Goal: Task Accomplishment & Management: Use online tool/utility

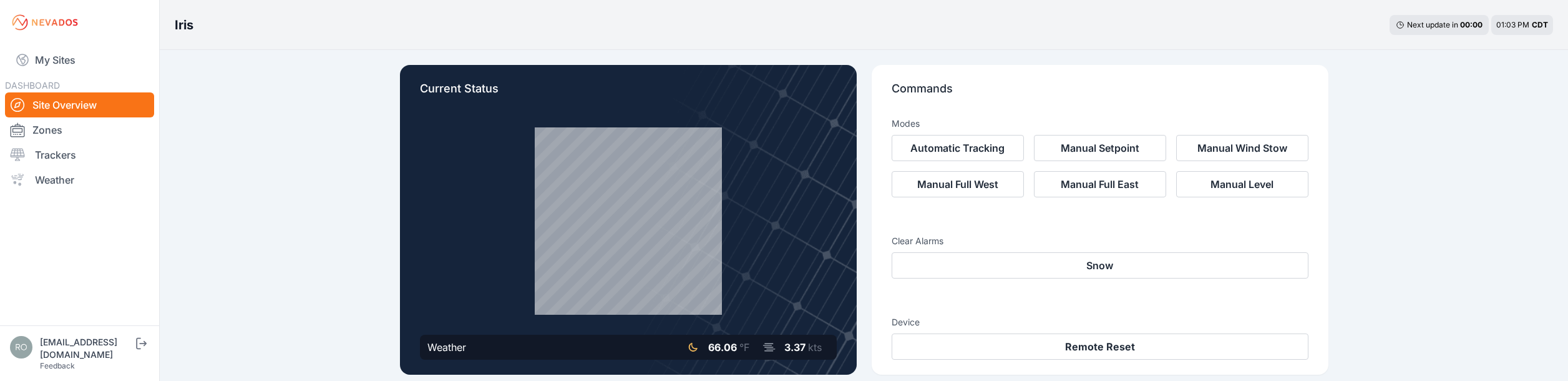
drag, startPoint x: 222, startPoint y: 209, endPoint x: 181, endPoint y: 175, distance: 53.3
click at [68, 136] on link "Zones" at bounding box center [80, 130] width 150 height 25
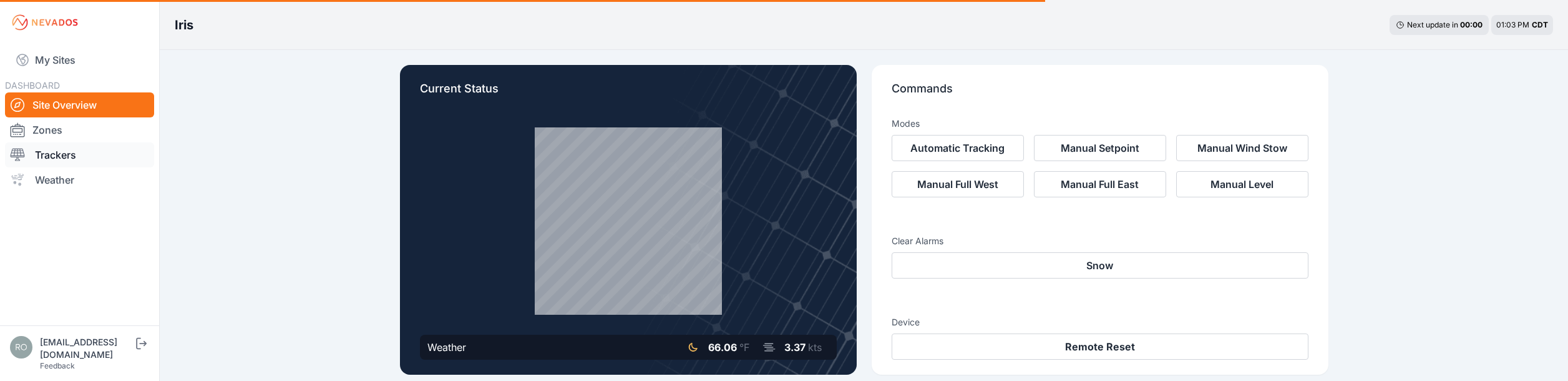
click at [74, 161] on link "Trackers" at bounding box center [80, 155] width 150 height 25
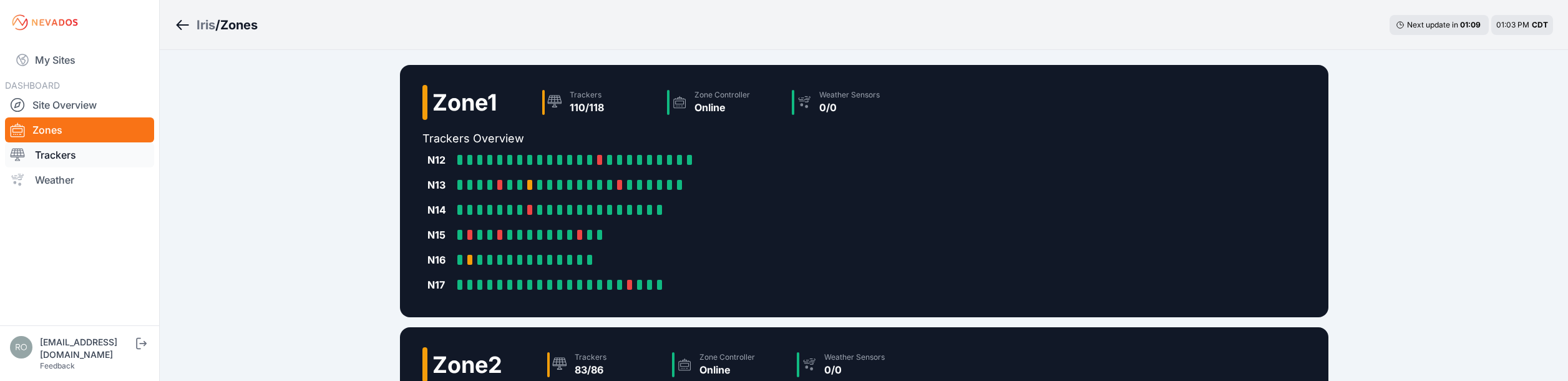
click at [84, 156] on link "Trackers" at bounding box center [80, 155] width 150 height 25
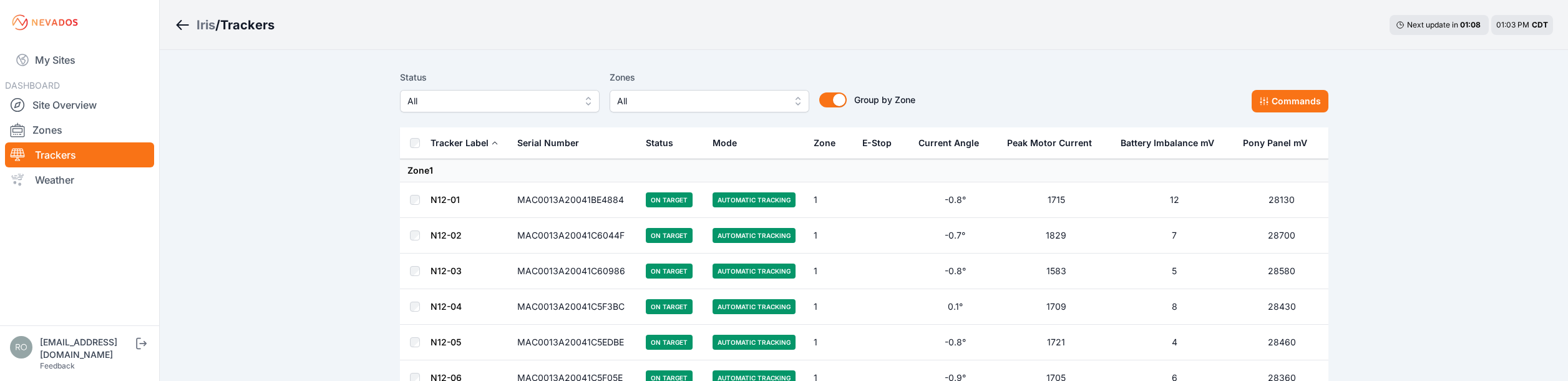
click at [729, 90] on div "Zones All" at bounding box center [709, 91] width 199 height 43
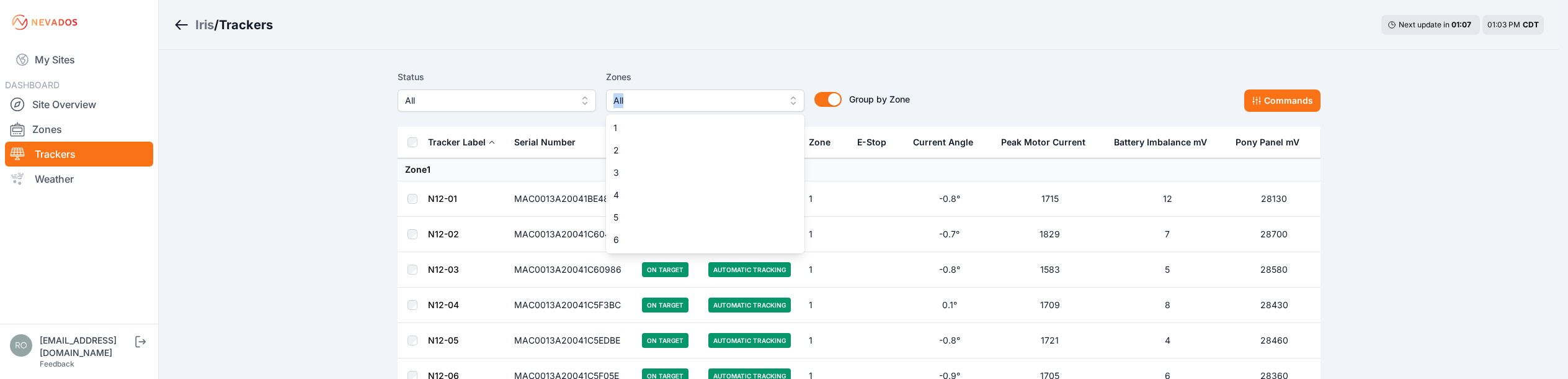
drag, startPoint x: 725, startPoint y: 89, endPoint x: 684, endPoint y: 100, distance: 42.4
click at [684, 97] on span "All" at bounding box center [697, 100] width 167 height 15
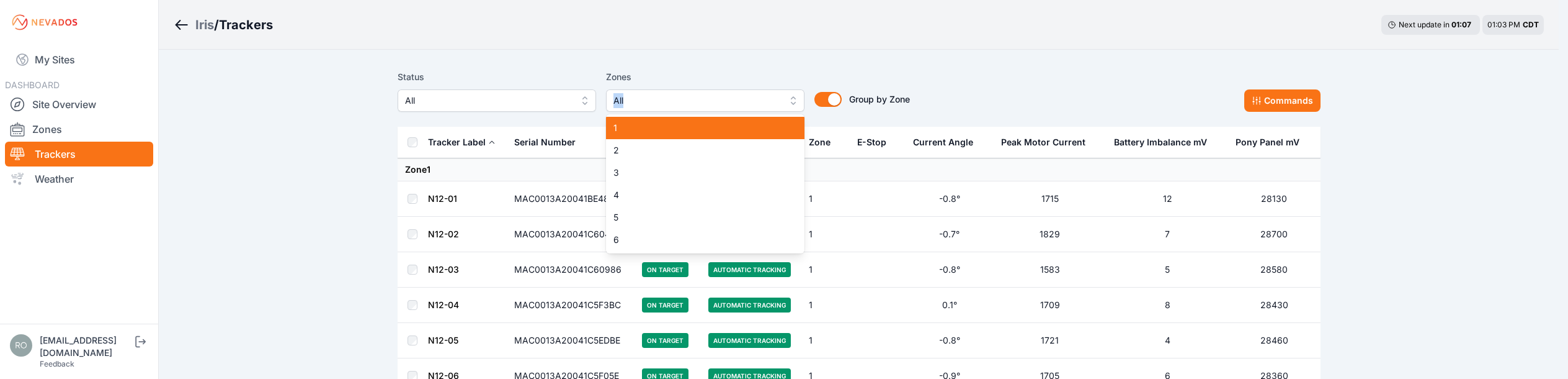
drag, startPoint x: 650, startPoint y: 133, endPoint x: 635, endPoint y: 156, distance: 27.5
click at [647, 135] on div "1" at bounding box center [705, 128] width 198 height 23
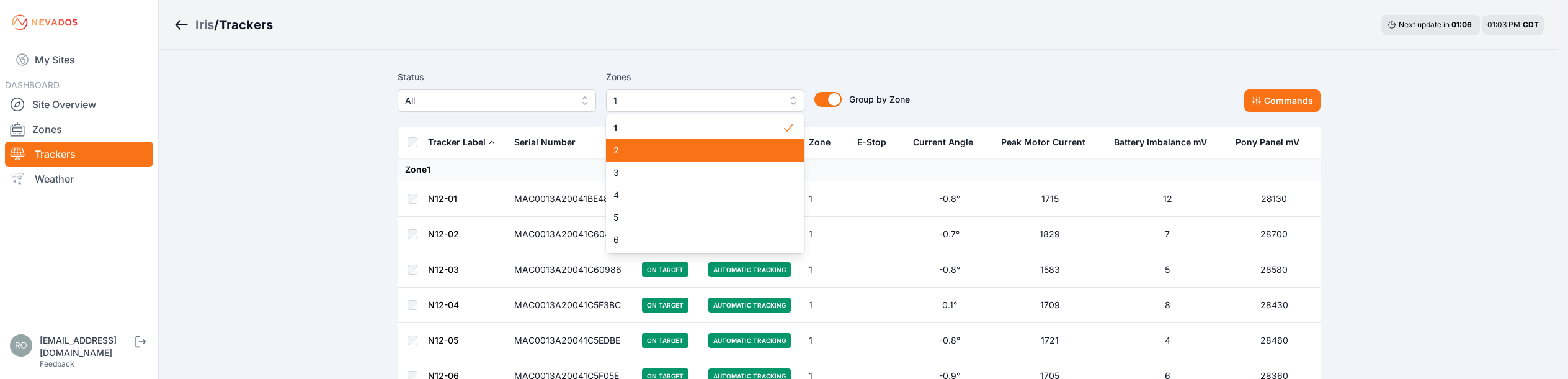
click at [635, 156] on span "2" at bounding box center [698, 150] width 168 height 13
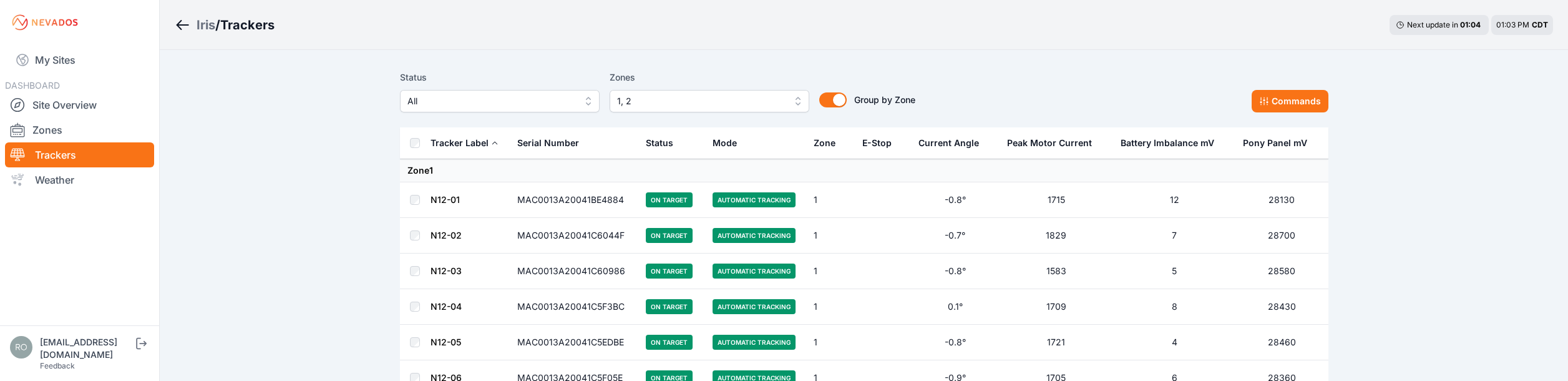
click at [408, 143] on th at bounding box center [415, 144] width 30 height 32
click at [1307, 97] on button "Commands" at bounding box center [1290, 101] width 77 height 23
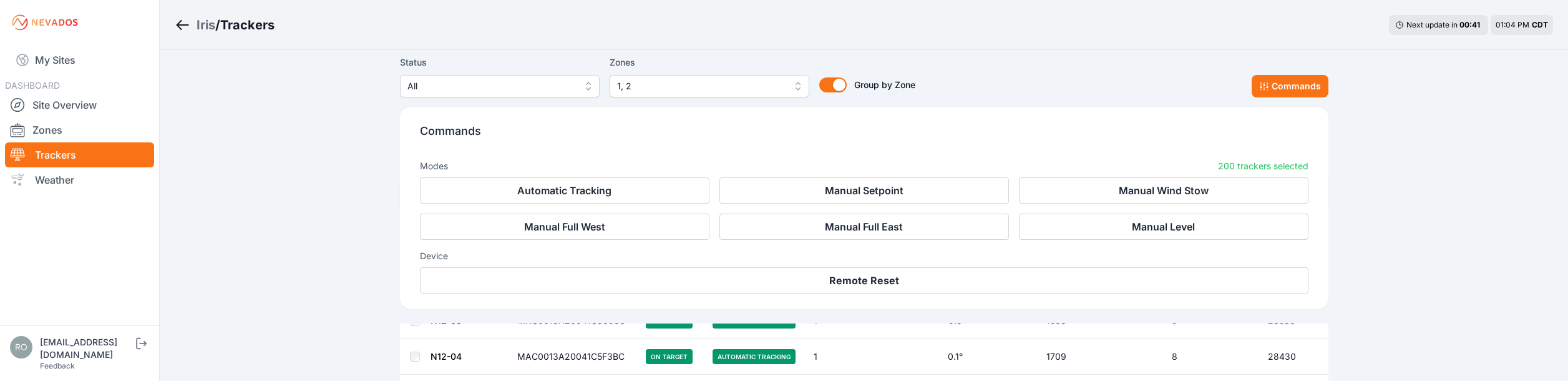
scroll to position [249, 0]
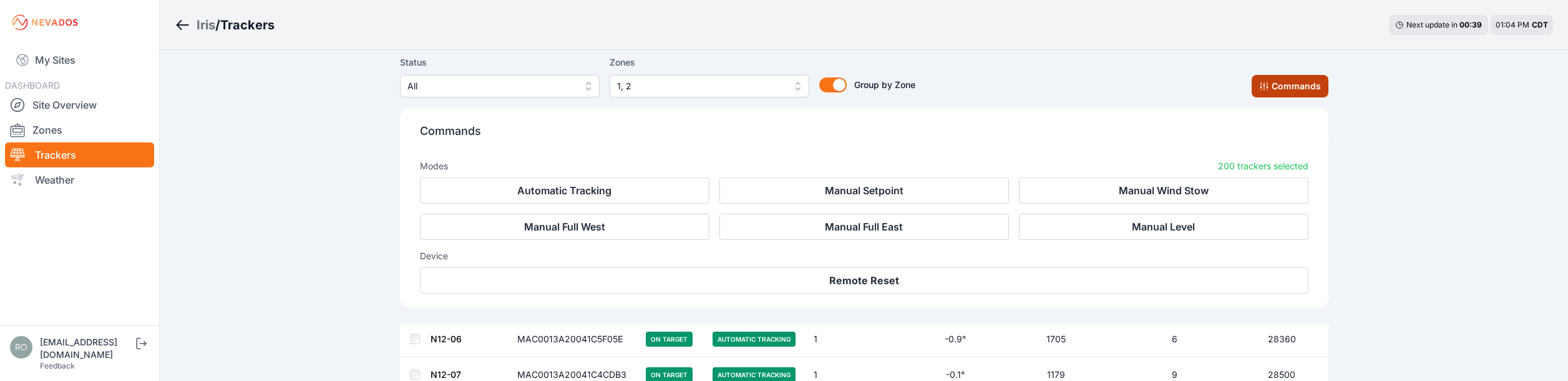
drag, startPoint x: 1299, startPoint y: 91, endPoint x: 1443, endPoint y: 121, distance: 147.1
click at [1299, 91] on button "Commands" at bounding box center [1290, 86] width 77 height 23
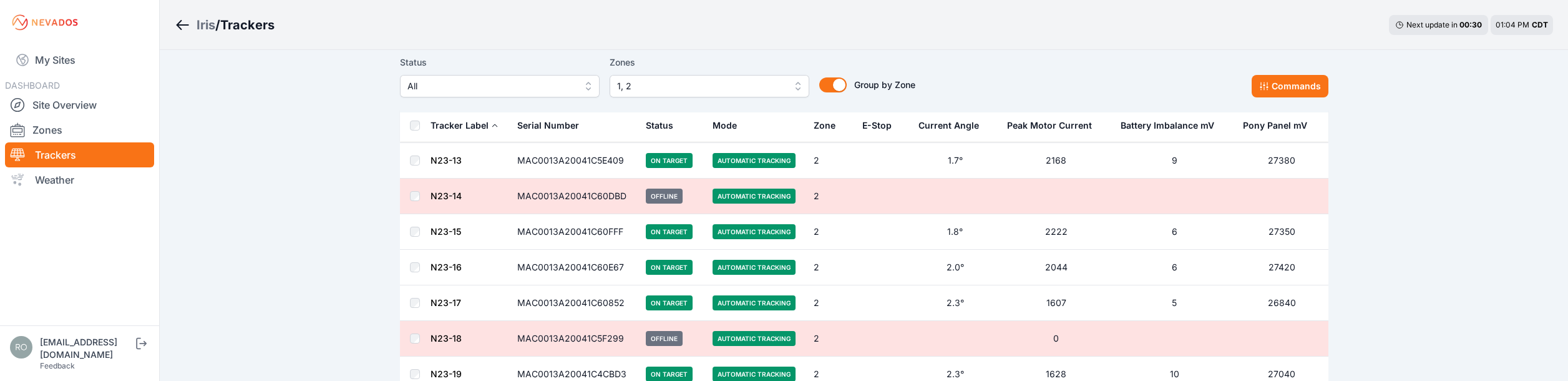
scroll to position [7082, 0]
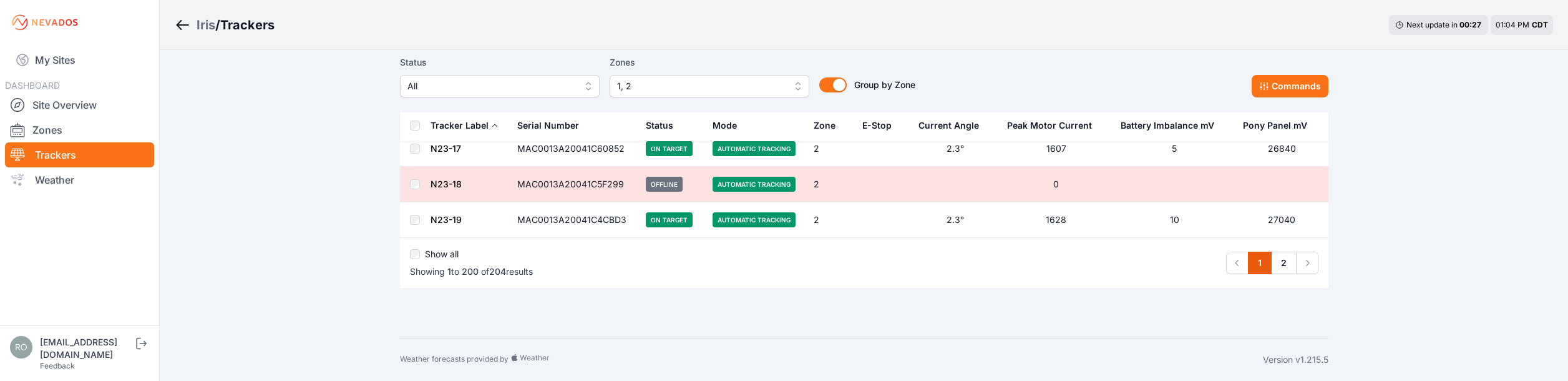
click at [420, 254] on div "Show all" at bounding box center [471, 256] width 123 height 18
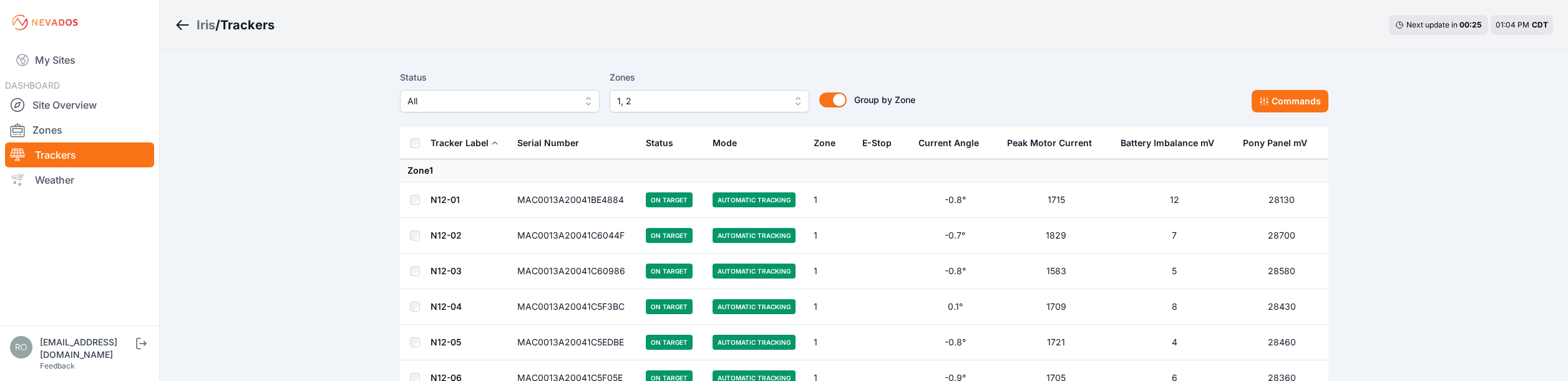
click at [1302, 100] on button "Commands" at bounding box center [1290, 101] width 77 height 23
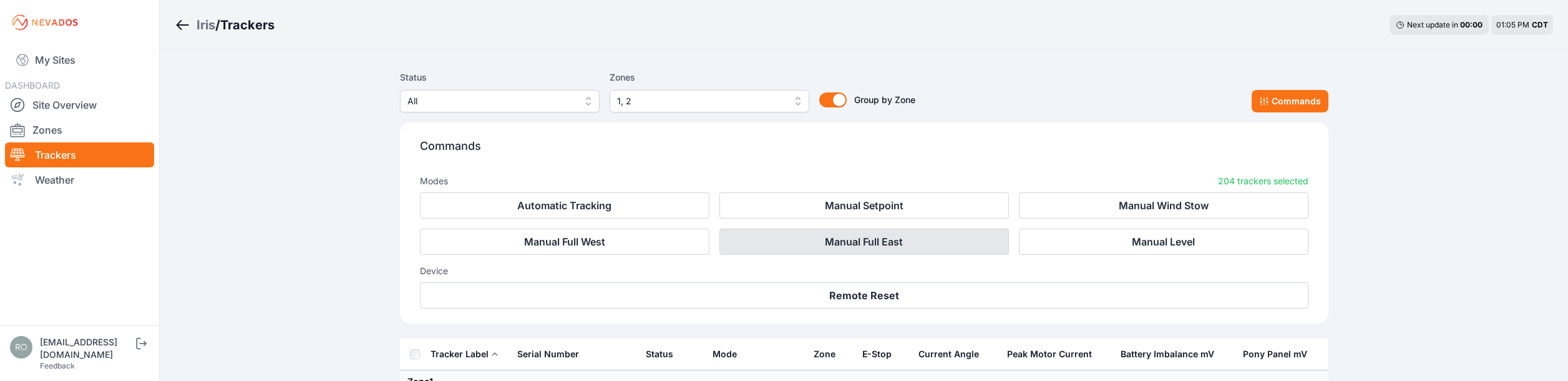
click at [885, 241] on button "Manual Full East" at bounding box center [864, 241] width 289 height 26
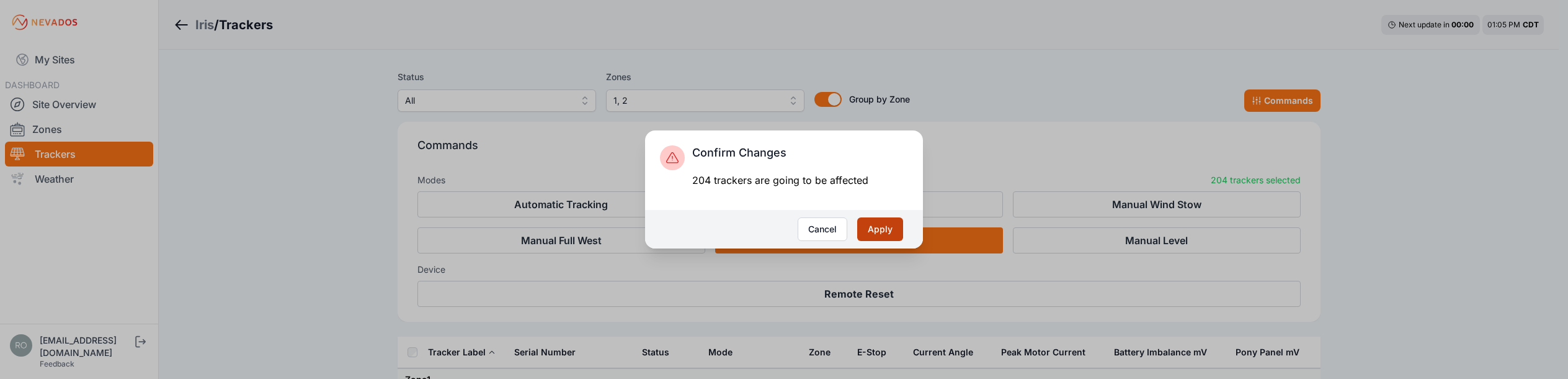
click at [883, 230] on button "Apply" at bounding box center [880, 229] width 46 height 24
